Goal: Transaction & Acquisition: Purchase product/service

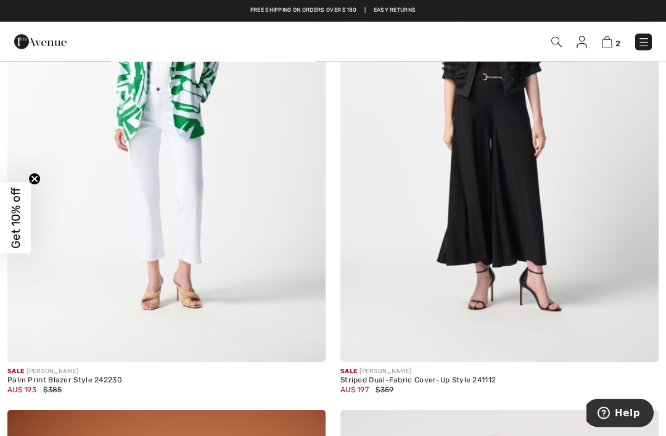
scroll to position [1450, 0]
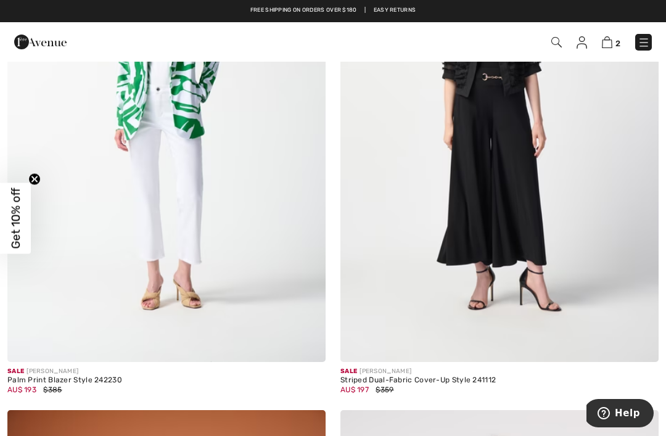
click at [560, 44] on img at bounding box center [556, 42] width 10 height 10
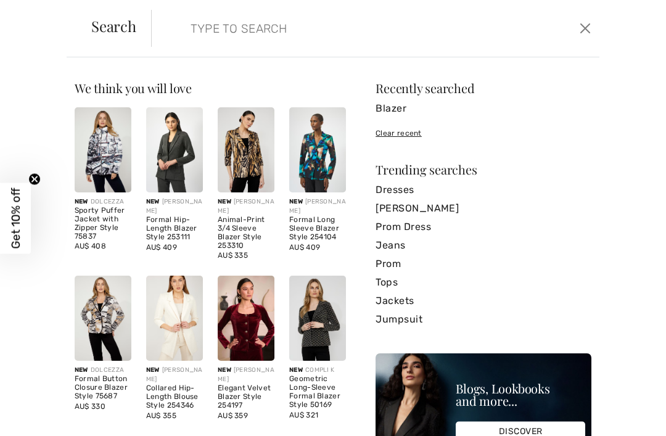
click at [183, 27] on input "search" at bounding box center [329, 28] width 296 height 37
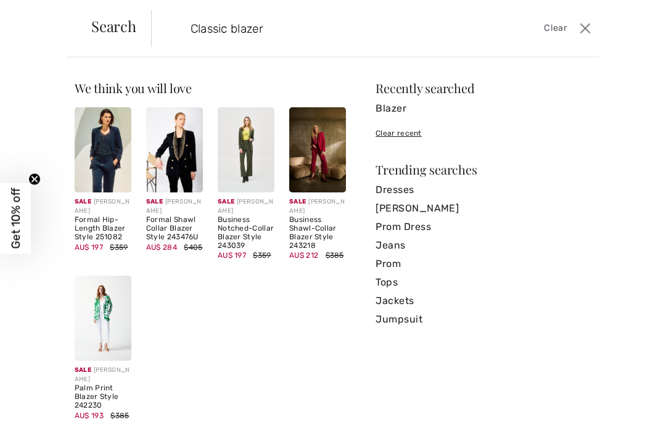
type input "Classic blazer"
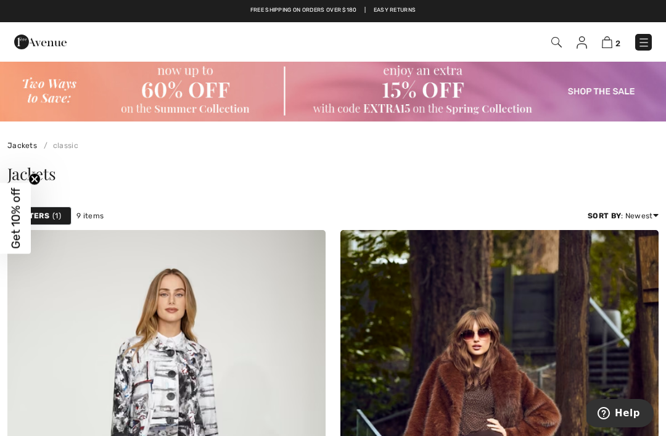
click at [555, 46] on img at bounding box center [556, 42] width 10 height 10
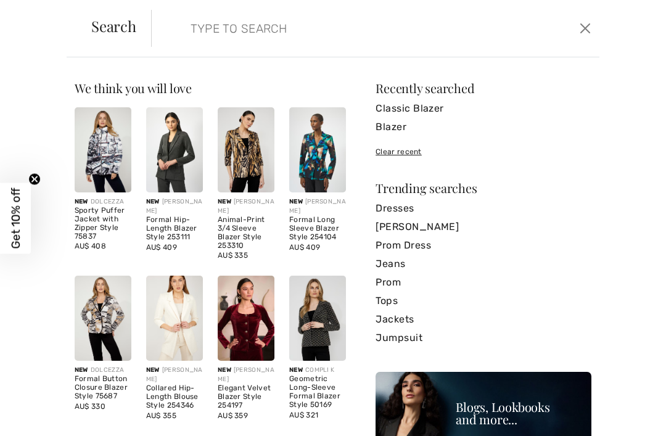
click at [181, 33] on input "search" at bounding box center [329, 28] width 296 height 37
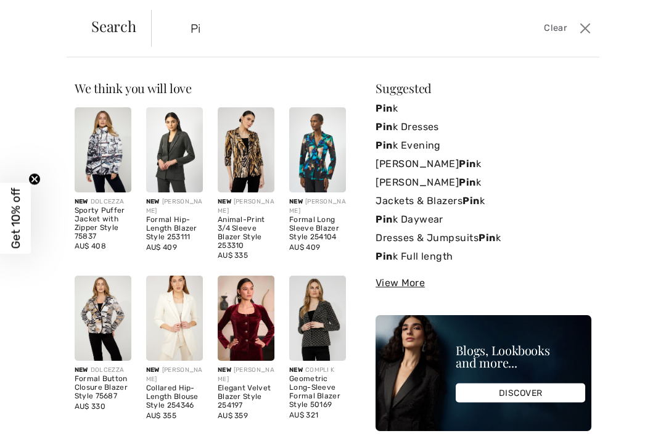
type input "P"
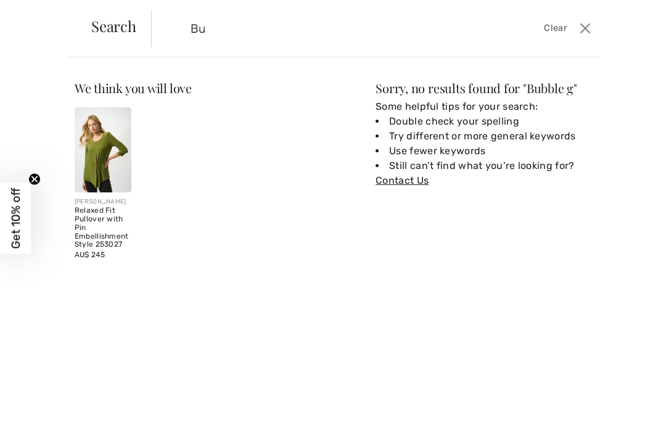
type input "B"
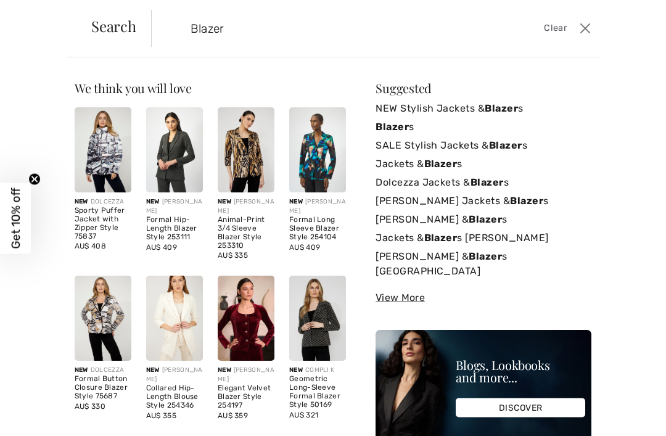
type input "Blazer"
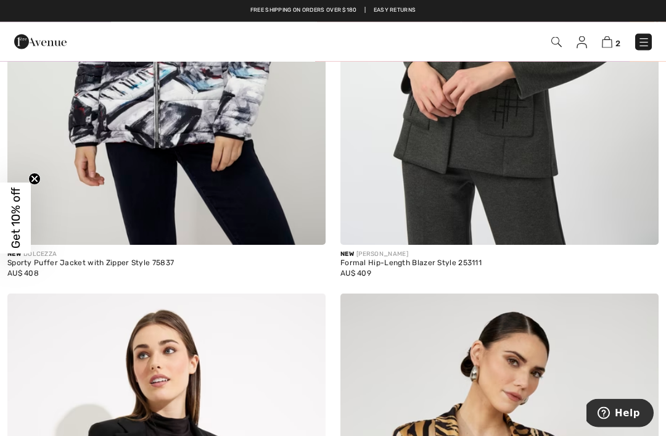
scroll to position [462, 0]
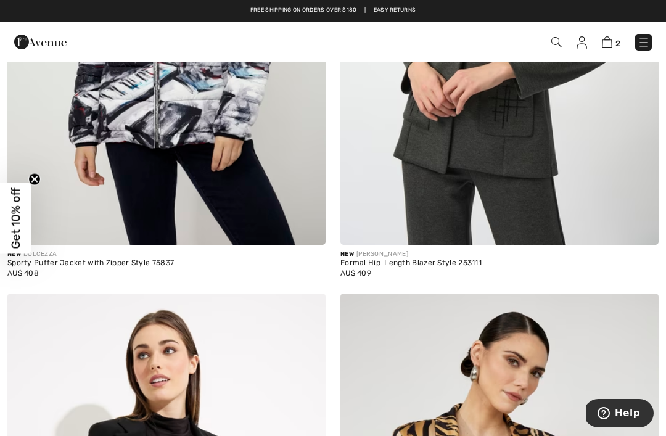
click at [610, 44] on img at bounding box center [607, 42] width 10 height 12
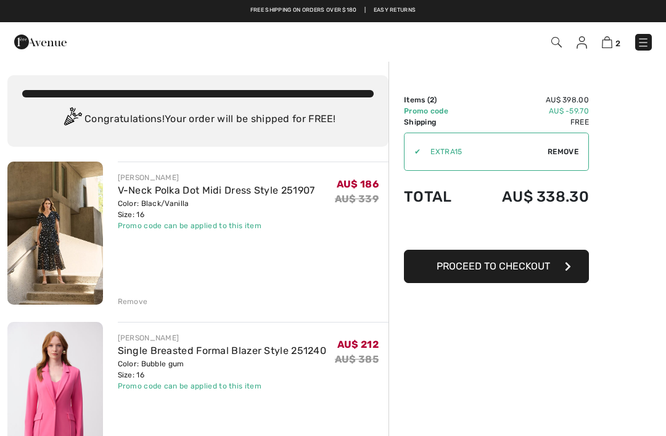
click at [35, 255] on img at bounding box center [55, 233] width 96 height 143
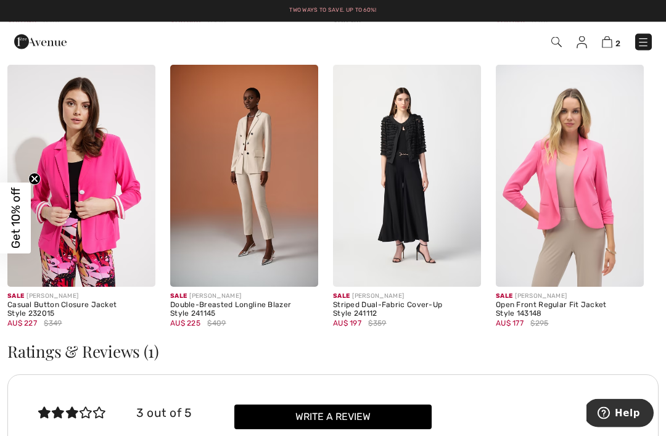
scroll to position [1323, 0]
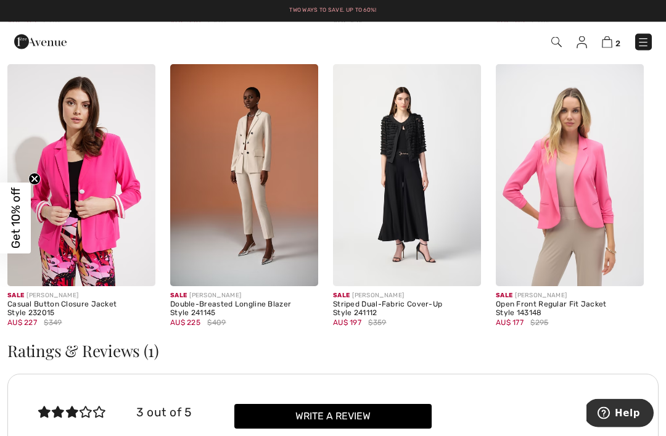
click at [567, 227] on img at bounding box center [570, 176] width 148 height 222
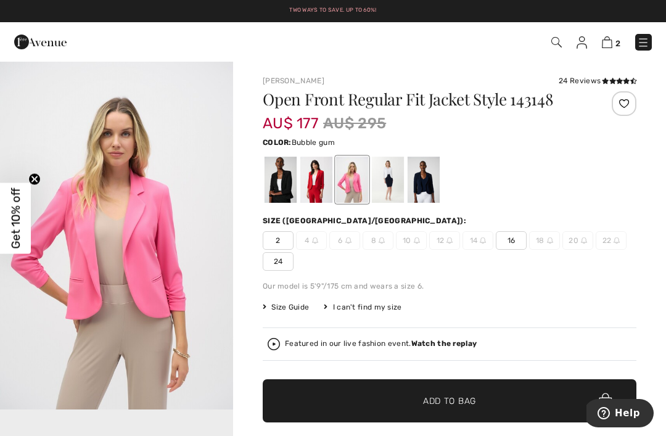
click at [513, 243] on span "16" at bounding box center [511, 240] width 31 height 18
click at [456, 398] on span "Add to Bag" at bounding box center [449, 401] width 53 height 13
click at [611, 36] on link "3" at bounding box center [611, 42] width 18 height 15
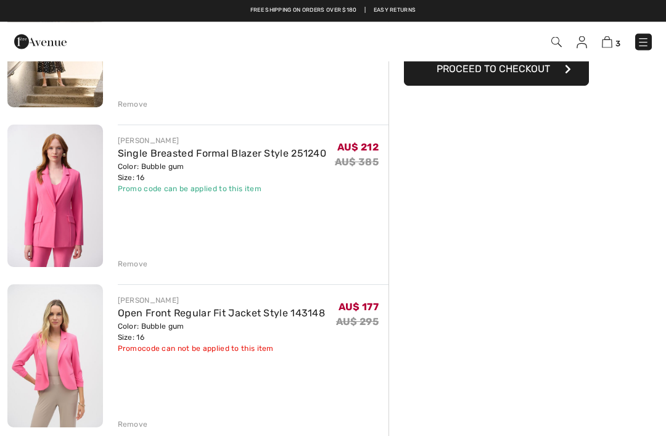
scroll to position [191, 0]
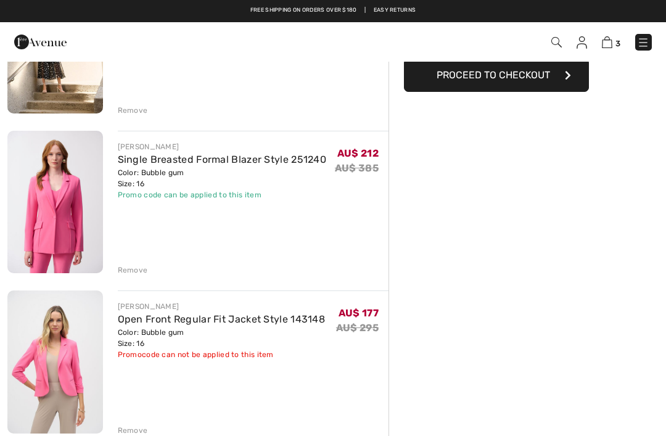
click at [606, 47] on img at bounding box center [607, 42] width 10 height 12
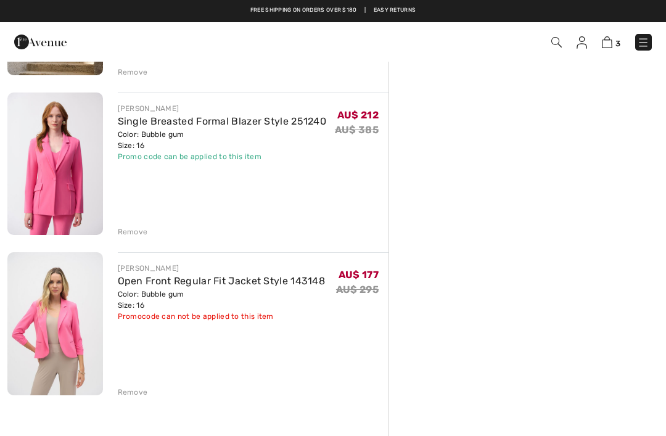
scroll to position [229, 0]
click at [39, 205] on img at bounding box center [55, 164] width 96 height 142
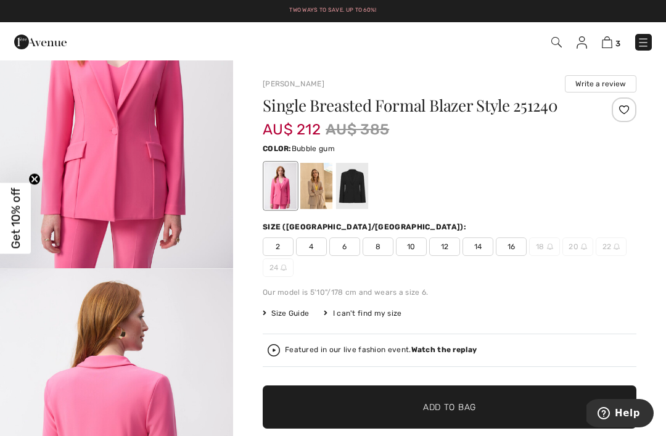
scroll to position [142, 0]
click at [345, 188] on div at bounding box center [352, 186] width 32 height 46
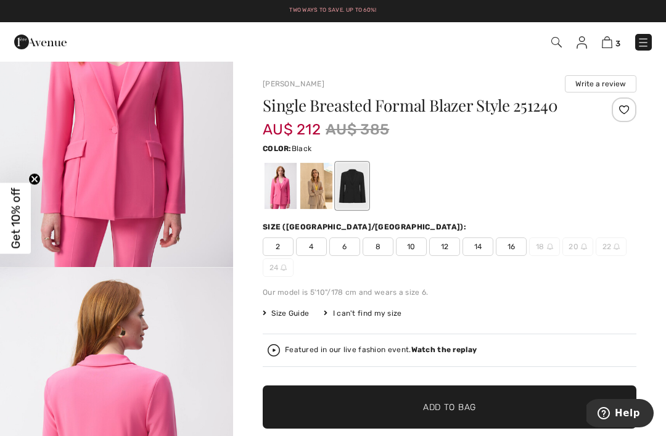
scroll to position [0, 0]
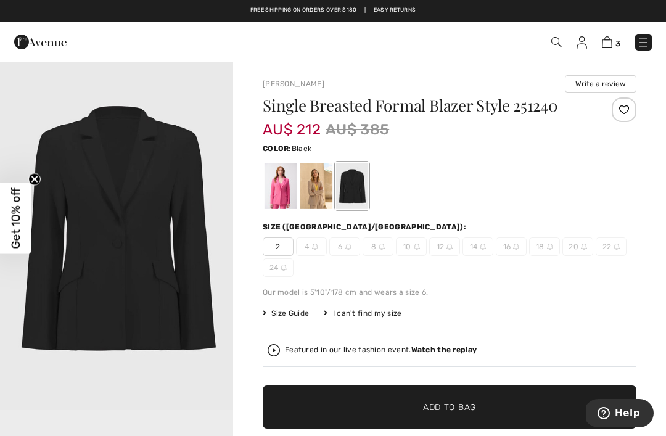
click at [316, 175] on div at bounding box center [316, 186] width 32 height 46
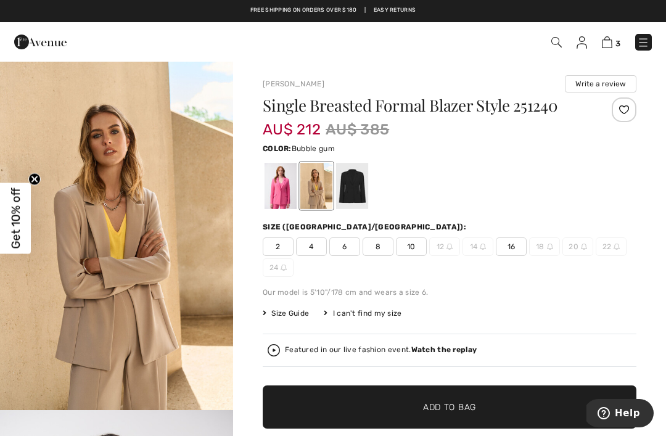
click at [277, 187] on div at bounding box center [280, 186] width 32 height 46
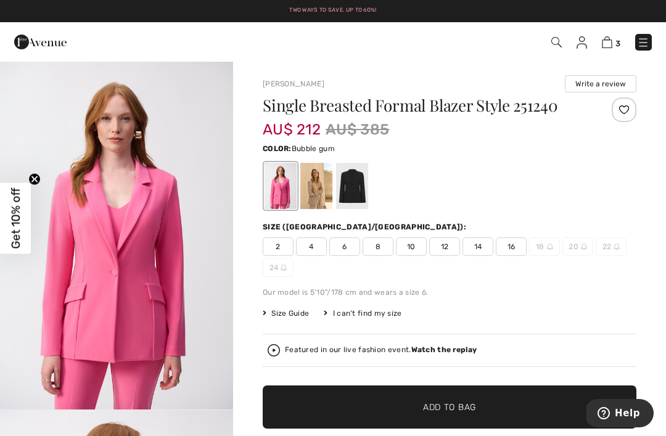
click at [512, 254] on span "16" at bounding box center [511, 246] width 31 height 18
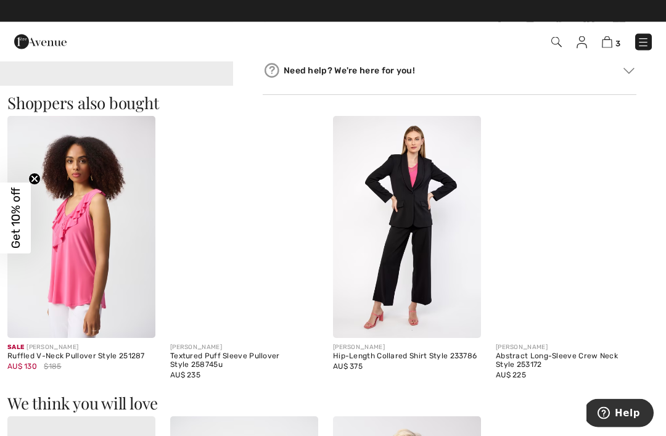
scroll to position [738, 0]
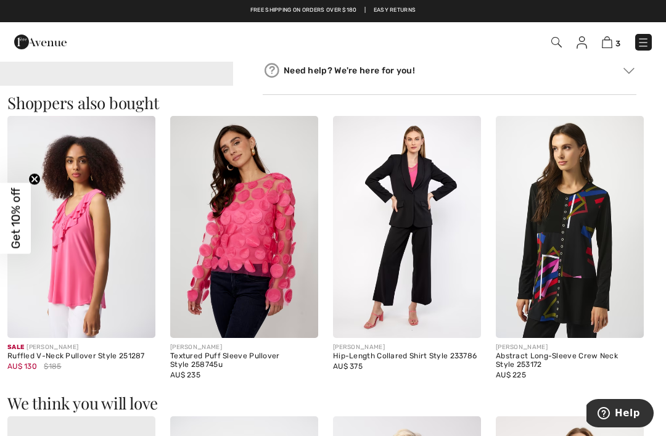
click at [410, 272] on img at bounding box center [407, 227] width 148 height 222
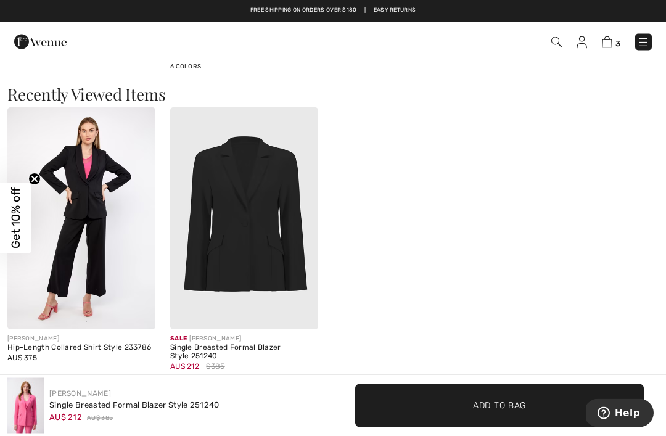
scroll to position [1330, 0]
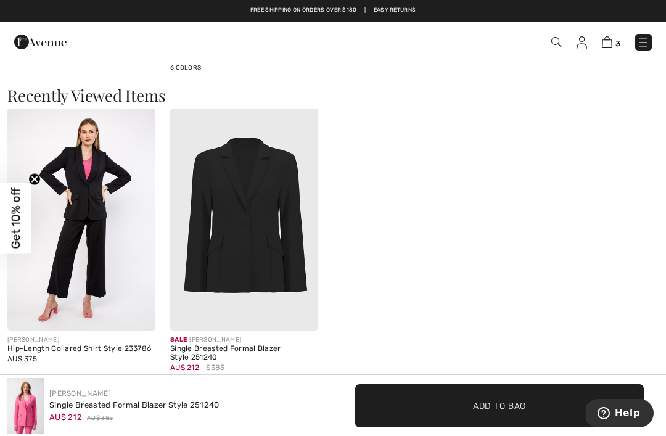
click at [210, 245] on img at bounding box center [244, 219] width 148 height 222
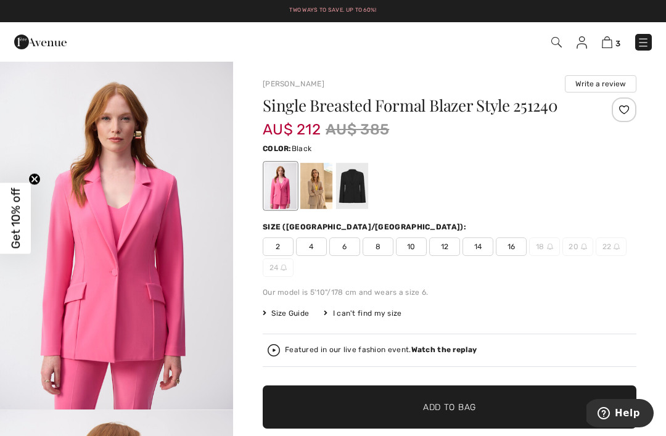
click at [343, 176] on div at bounding box center [352, 186] width 32 height 46
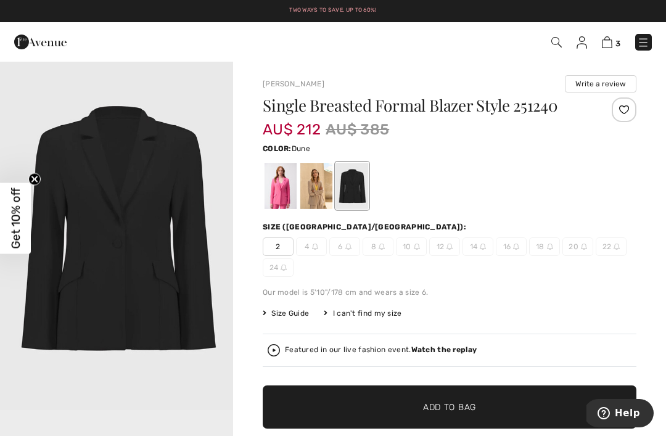
click at [311, 182] on div at bounding box center [316, 186] width 32 height 46
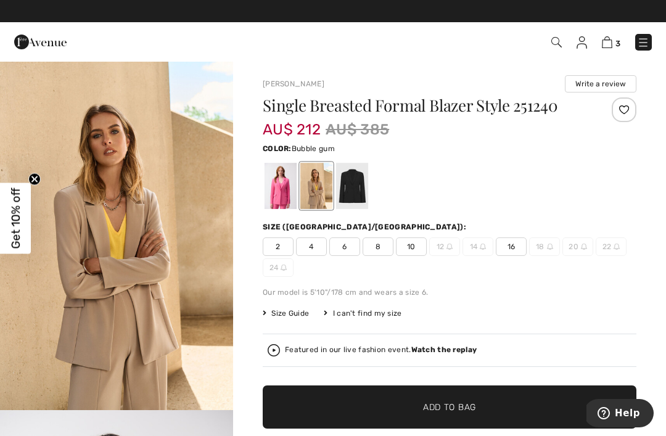
click at [277, 184] on div at bounding box center [280, 186] width 32 height 46
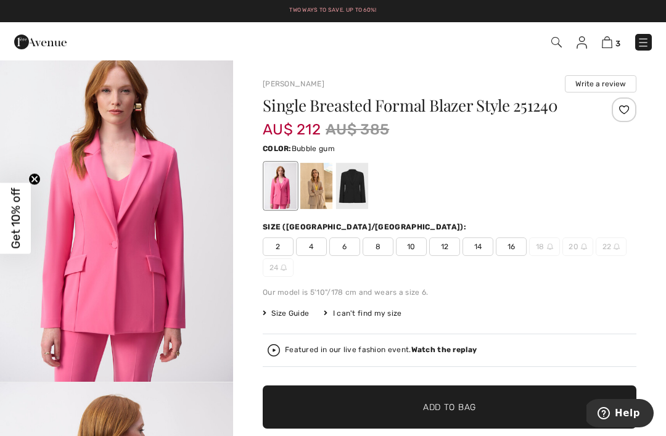
scroll to position [28, 0]
click at [611, 39] on img at bounding box center [607, 42] width 10 height 12
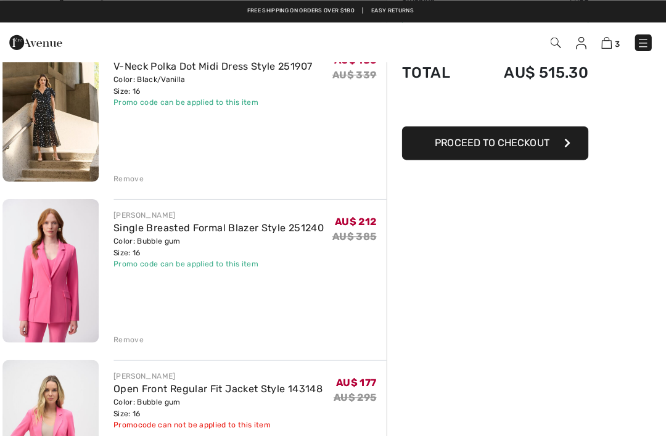
scroll to position [121, 0]
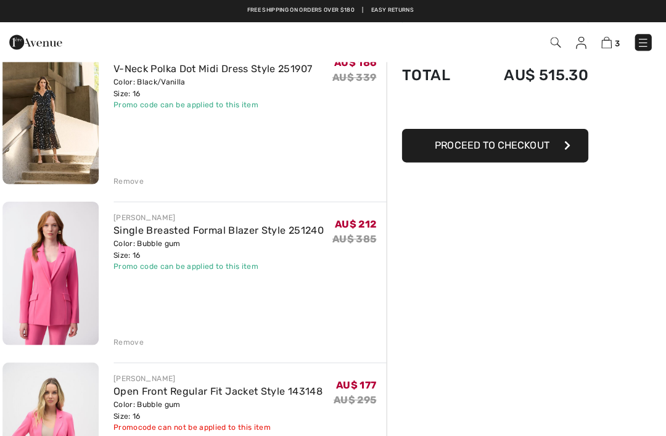
click at [125, 330] on div "[PERSON_NAME] Single Breasted Formal Blazer Style 251240 Color: Bubble gum Size…" at bounding box center [253, 272] width 271 height 145
click at [123, 337] on div "Remove" at bounding box center [133, 339] width 30 height 11
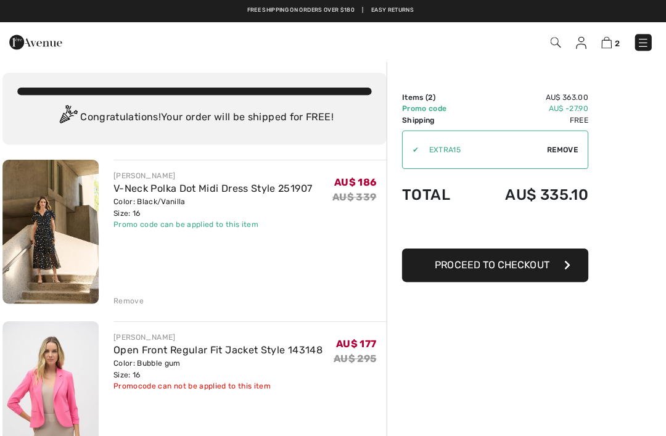
scroll to position [0, 0]
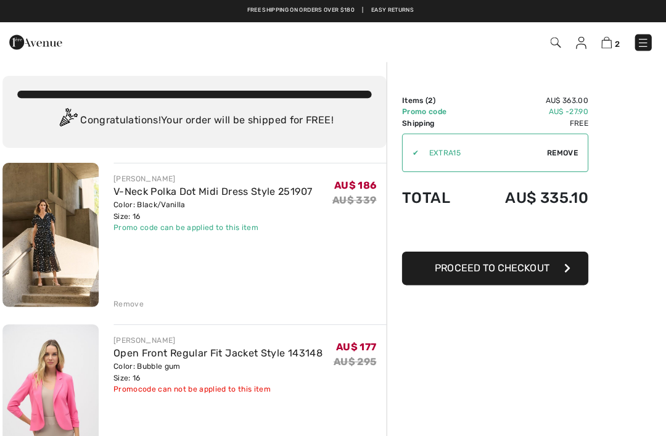
click at [128, 289] on div "[PERSON_NAME] V-Neck Polka Dot Midi Dress Style 251907 Color: Black/Vanilla Siz…" at bounding box center [253, 234] width 271 height 145
click at [129, 298] on div "Remove" at bounding box center [133, 301] width 30 height 11
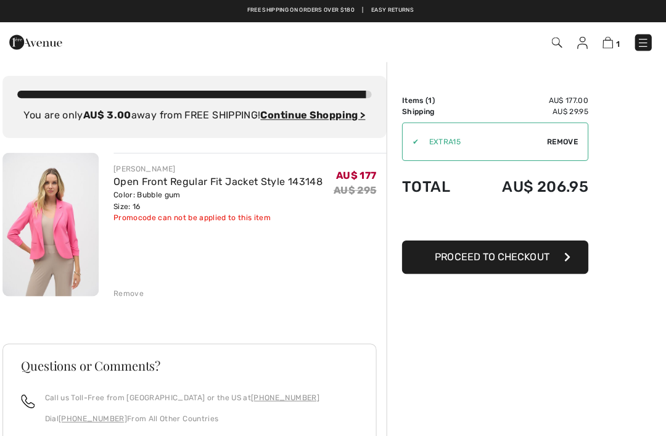
click at [553, 42] on img at bounding box center [557, 42] width 10 height 10
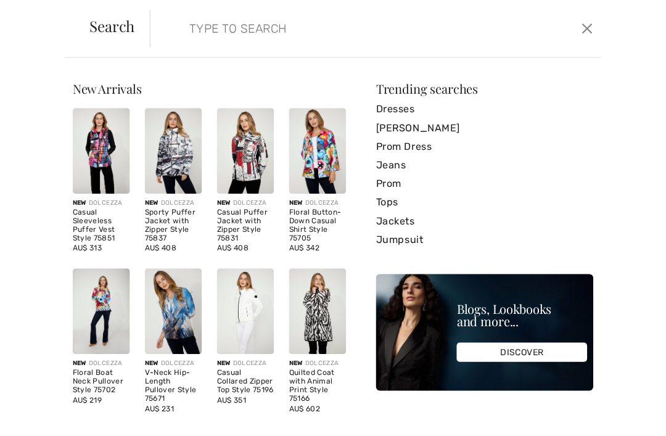
click at [209, 22] on input "search" at bounding box center [329, 28] width 296 height 37
click at [215, 28] on input "search" at bounding box center [329, 28] width 296 height 37
type input "Earrings"
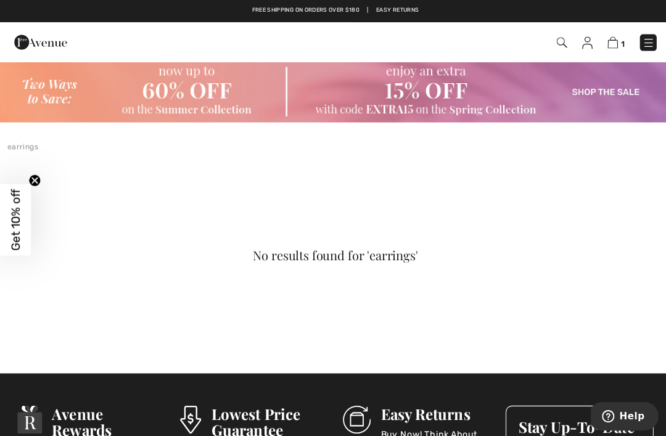
click at [10, 179] on div at bounding box center [333, 166] width 666 height 30
click at [40, 182] on icon "Close teaser" at bounding box center [34, 179] width 12 height 12
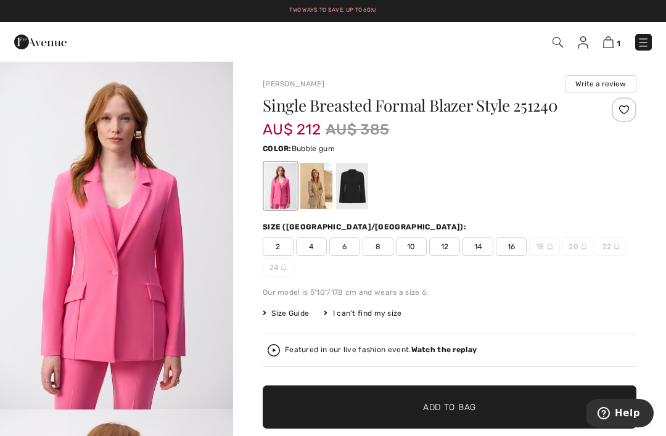
click at [511, 250] on span "16" at bounding box center [511, 246] width 31 height 18
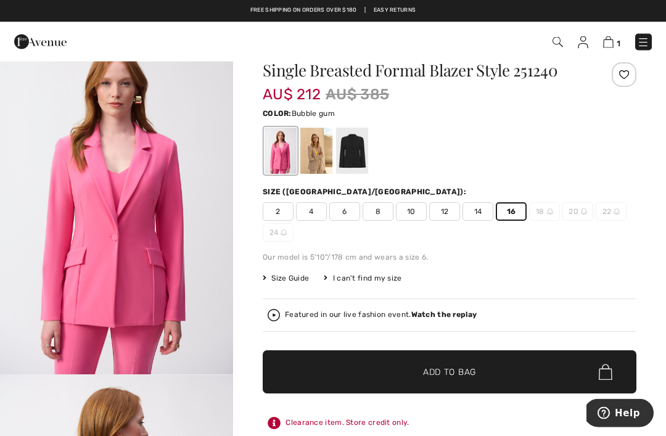
scroll to position [44, 0]
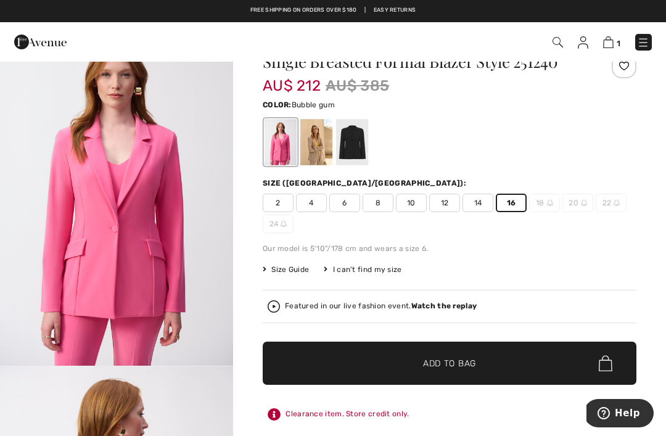
click at [541, 359] on span "✔ Added to Bag Add to Bag" at bounding box center [450, 362] width 374 height 43
click at [611, 38] on img at bounding box center [607, 42] width 10 height 12
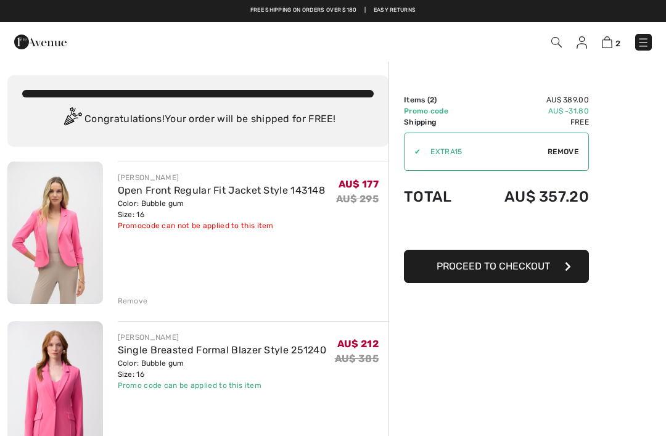
click at [131, 293] on div "Remove" at bounding box center [253, 300] width 271 height 14
click at [133, 293] on div "Remove" at bounding box center [253, 300] width 271 height 14
click at [131, 300] on div "Remove" at bounding box center [133, 300] width 30 height 11
